Goal: Use online tool/utility: Use online tool/utility

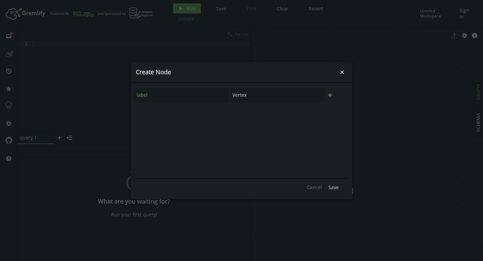
click at [330, 97] on icon "plus" at bounding box center [330, 94] width 5 height 5
click at [340, 114] on icon "button" at bounding box center [340, 113] width 4 height 4
click at [252, 92] on input "Vertex" at bounding box center [278, 95] width 94 height 14
drag, startPoint x: 265, startPoint y: 96, endPoint x: 253, endPoint y: 95, distance: 11.4
click at [253, 95] on input "Vertex" at bounding box center [278, 95] width 94 height 14
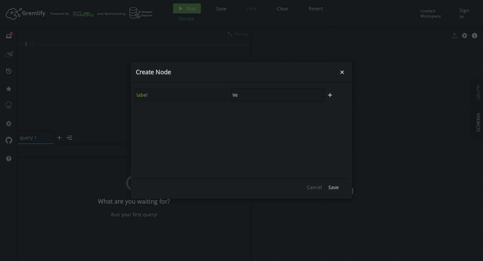
type input "V"
type input "User"
click at [333, 96] on button "plus" at bounding box center [330, 95] width 10 height 10
click at [172, 119] on input "text" at bounding box center [182, 113] width 94 height 14
type input "Username"
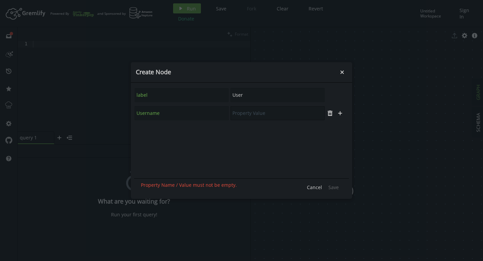
click at [258, 114] on input "text" at bounding box center [278, 113] width 94 height 14
type input "Bhavana"
click at [345, 116] on button "plus" at bounding box center [340, 113] width 10 height 10
click at [148, 131] on input "text" at bounding box center [182, 131] width 94 height 14
type input "PhoneNumber"
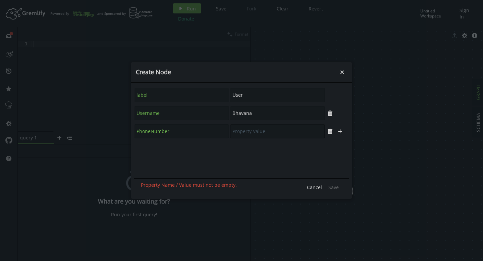
click at [257, 133] on input "text" at bounding box center [278, 131] width 94 height 14
type input "6028379312"
click at [344, 135] on button "plus" at bounding box center [340, 131] width 10 height 10
click at [162, 153] on input "text" at bounding box center [182, 149] width 94 height 14
type input "email"
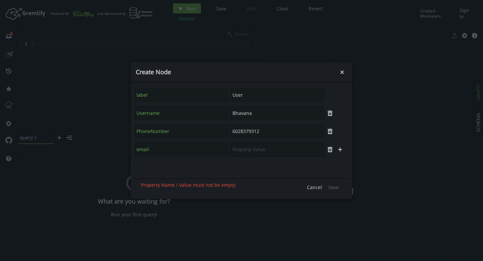
click at [270, 149] on input "text" at bounding box center [278, 149] width 94 height 14
type input "[EMAIL_ADDRESS][DOMAIN_NAME]"
click at [332, 188] on span "Save" at bounding box center [334, 187] width 10 height 6
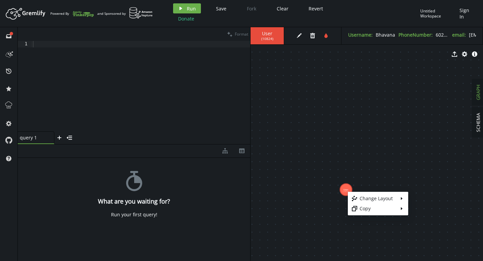
click at [419, 35] on body "Artboard Created with Sketch. Powered By and Sponsored by play Run Save Fork Cl…" at bounding box center [241, 130] width 483 height 261
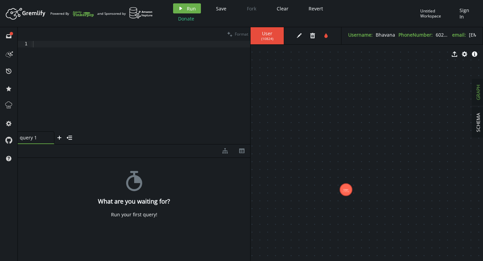
click at [61, 70] on div at bounding box center [141, 92] width 219 height 103
click at [8, 140] on icon at bounding box center [8, 139] width 7 height 7
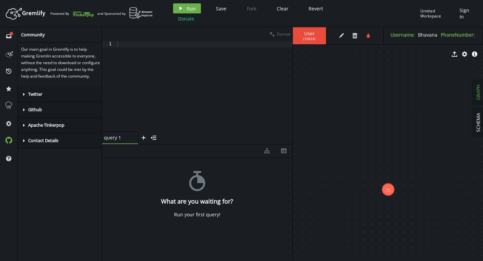
click at [45, 117] on div "caret-right Github" at bounding box center [61, 109] width 87 height 15
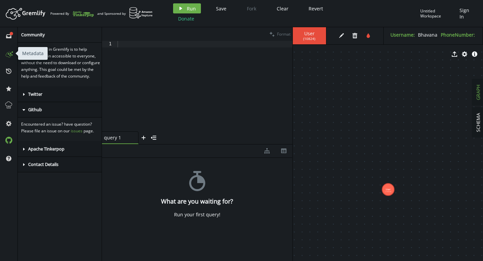
click at [10, 55] on circle at bounding box center [10, 55] width 1 height 1
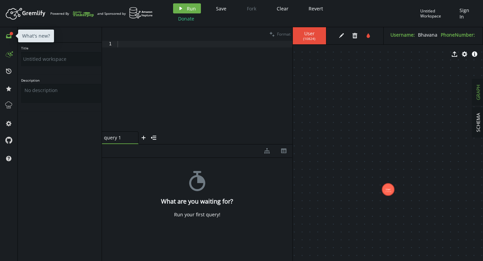
click at [8, 36] on icon "inbox" at bounding box center [8, 36] width 5 height 5
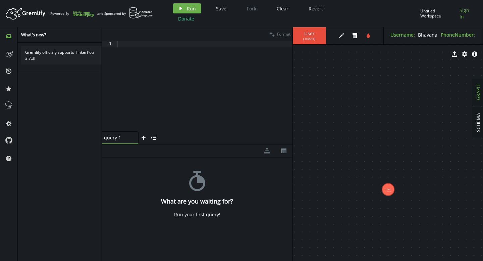
click at [473, 11] on span "Sign In" at bounding box center [467, 13] width 15 height 13
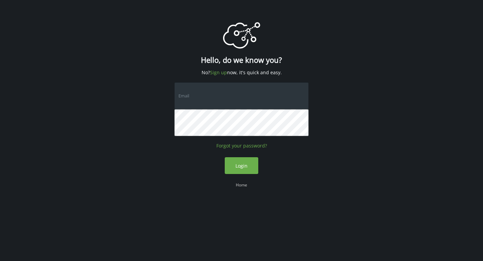
click at [224, 107] on input "text" at bounding box center [242, 95] width 134 height 27
type input "[EMAIL_ADDRESS]"
click at [225, 157] on button "Login" at bounding box center [242, 165] width 34 height 17
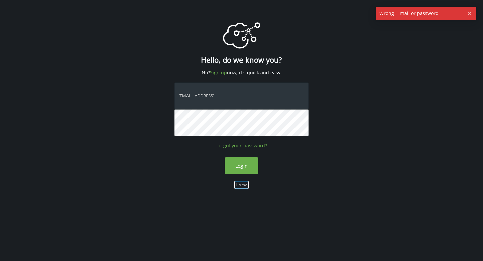
click at [239, 183] on link "Home" at bounding box center [241, 185] width 11 height 6
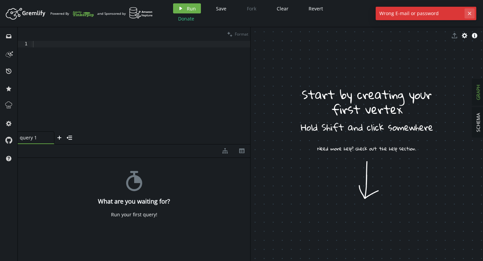
click at [473, 14] on button "cross" at bounding box center [470, 13] width 10 height 10
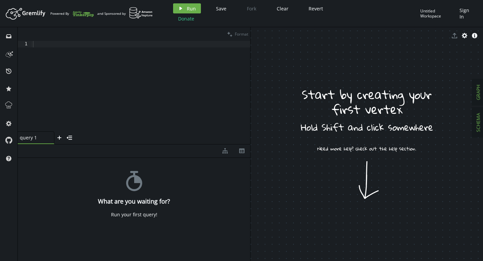
click at [481, 123] on span "SCHEMA" at bounding box center [478, 122] width 6 height 19
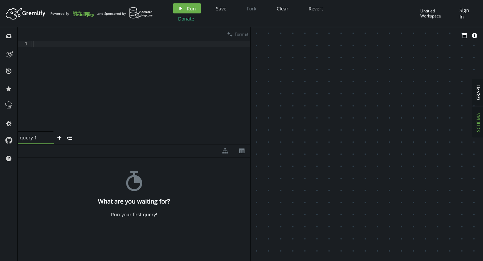
drag, startPoint x: 329, startPoint y: 108, endPoint x: 351, endPoint y: 138, distance: 37.1
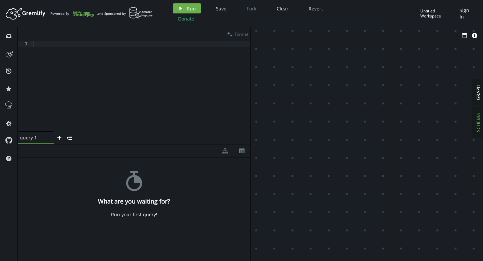
drag, startPoint x: 302, startPoint y: 98, endPoint x: 314, endPoint y: 104, distance: 13.4
click at [479, 95] on span "GRAPH" at bounding box center [478, 92] width 6 height 15
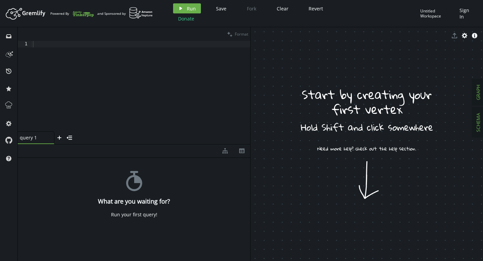
click at [482, 127] on button "SCHEMA" at bounding box center [479, 122] width 12 height 30
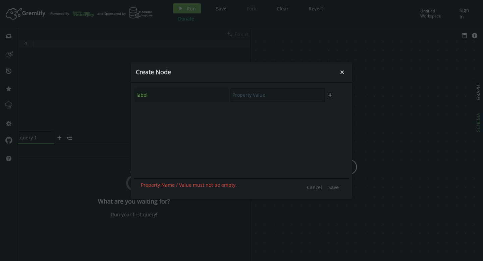
click at [259, 98] on input "text" at bounding box center [278, 95] width 94 height 14
click at [341, 69] on icon "small-cross" at bounding box center [342, 72] width 7 height 7
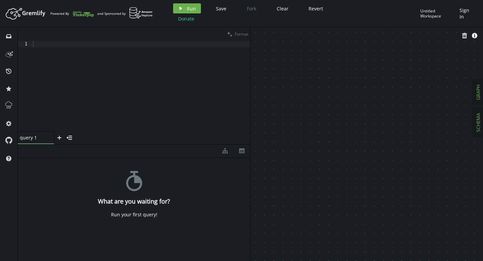
click at [482, 94] on button "GRAPH" at bounding box center [479, 92] width 12 height 26
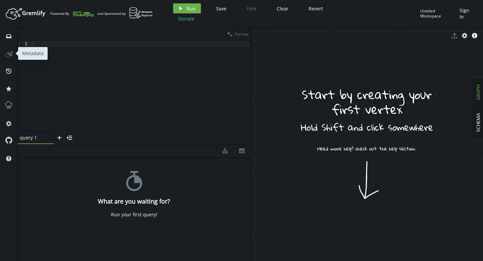
click at [11, 54] on icon at bounding box center [8, 53] width 11 height 11
